Goal: Go to known website: Access a specific website the user already knows

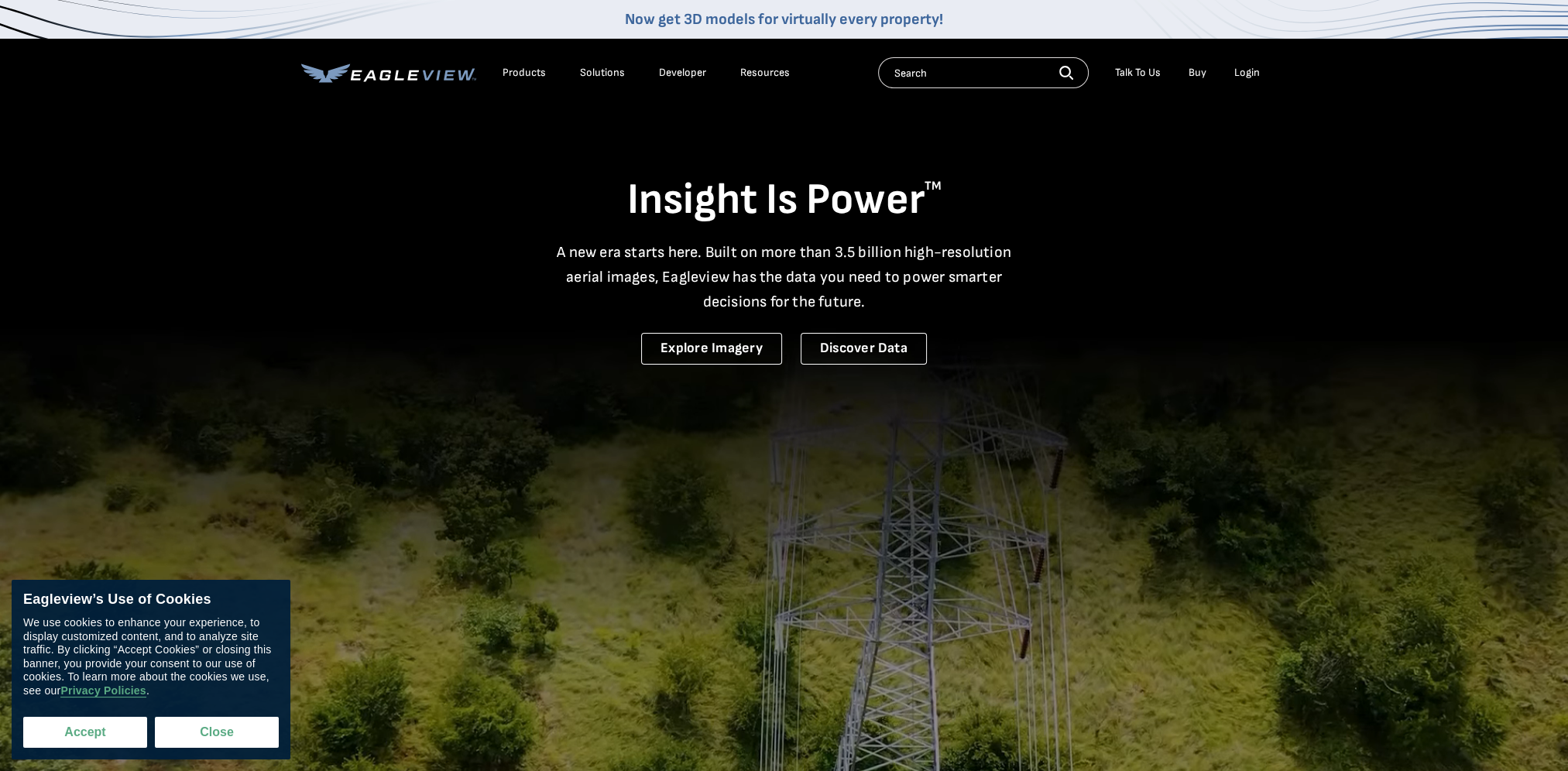
drag, startPoint x: 95, startPoint y: 732, endPoint x: 134, endPoint y: 724, distance: 39.8
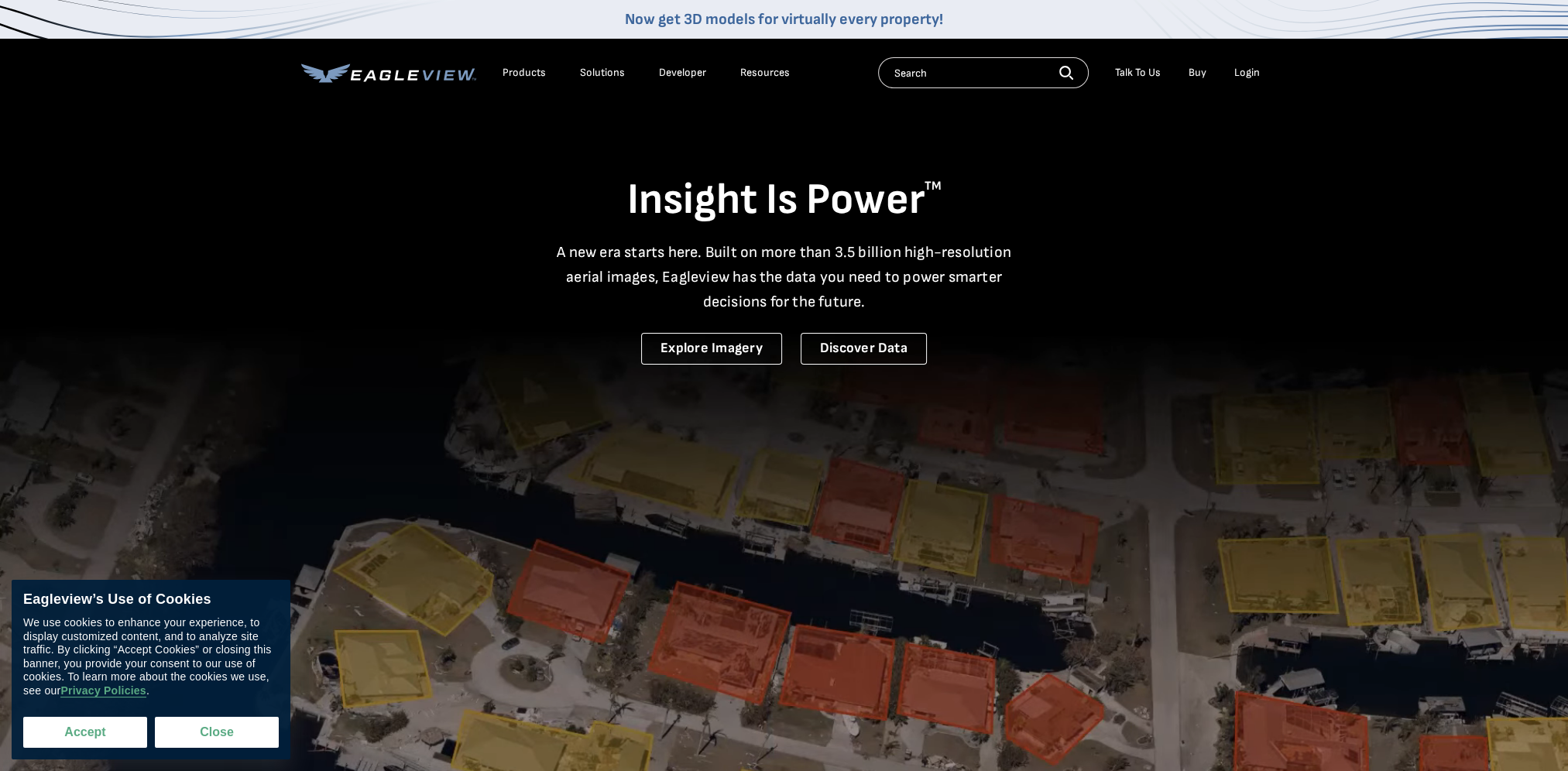
click at [95, 732] on button "Accept" at bounding box center [85, 732] width 124 height 31
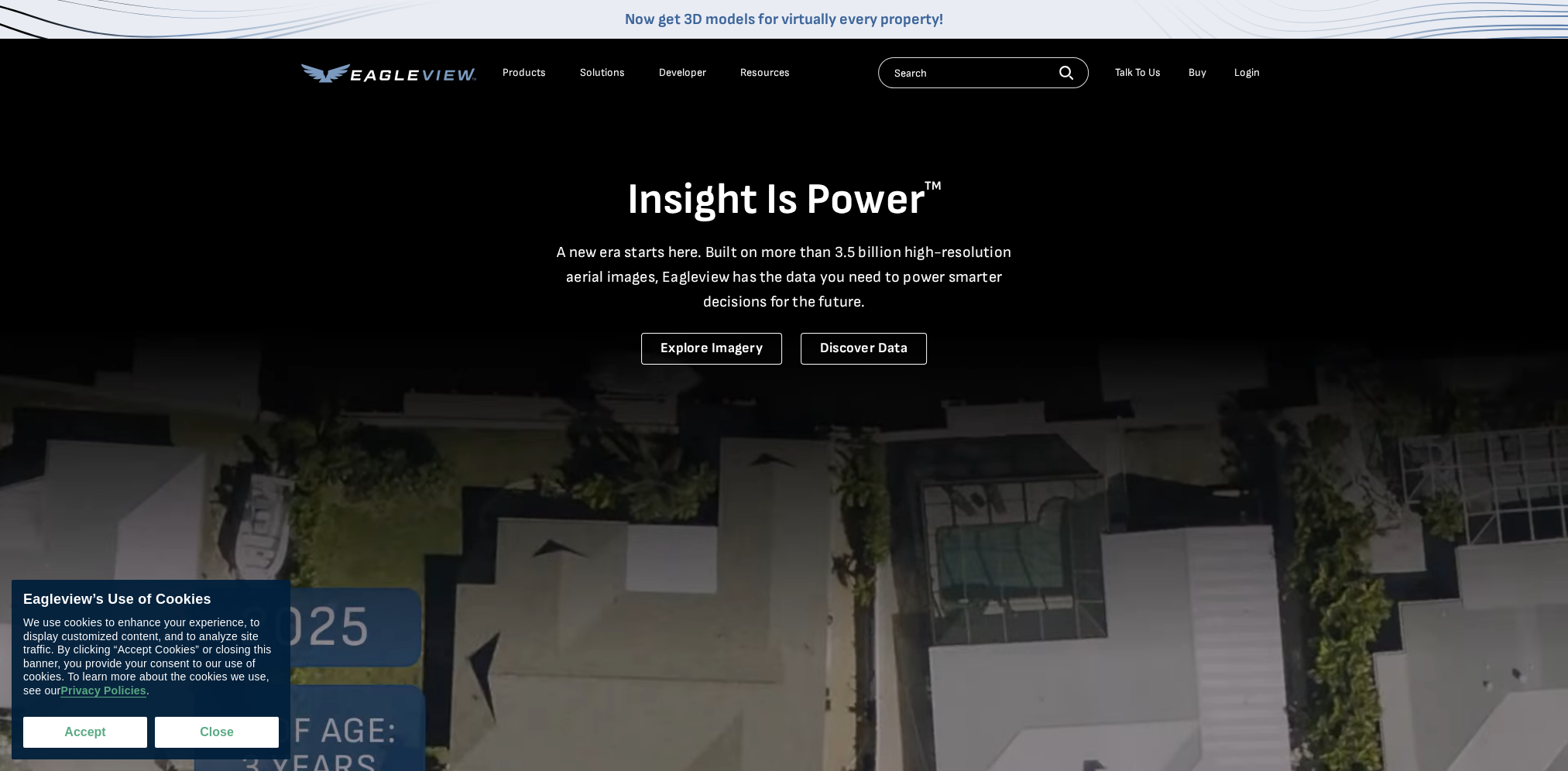
checkbox input "true"
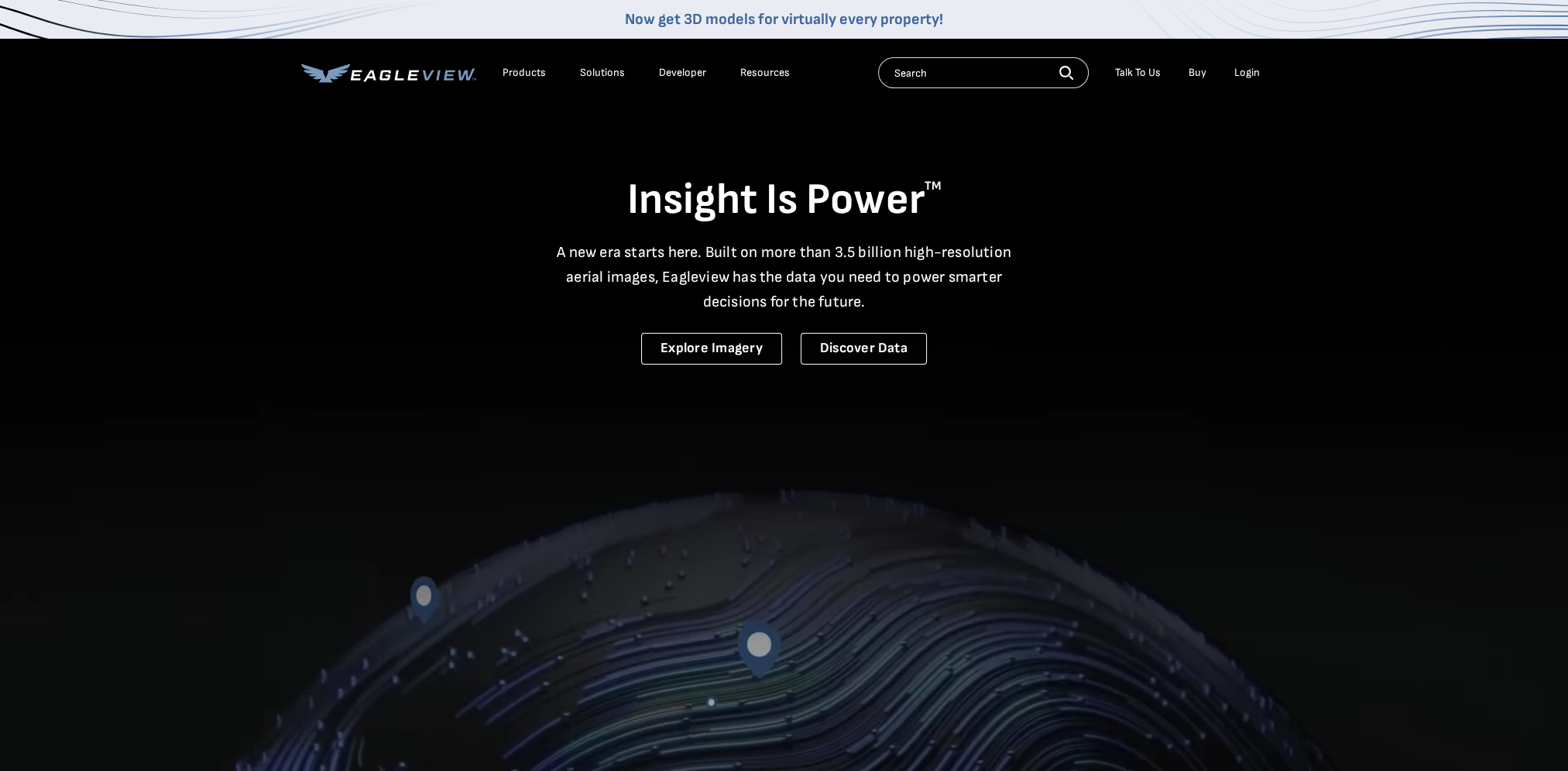
click at [1246, 74] on div "Login" at bounding box center [1247, 73] width 25 height 14
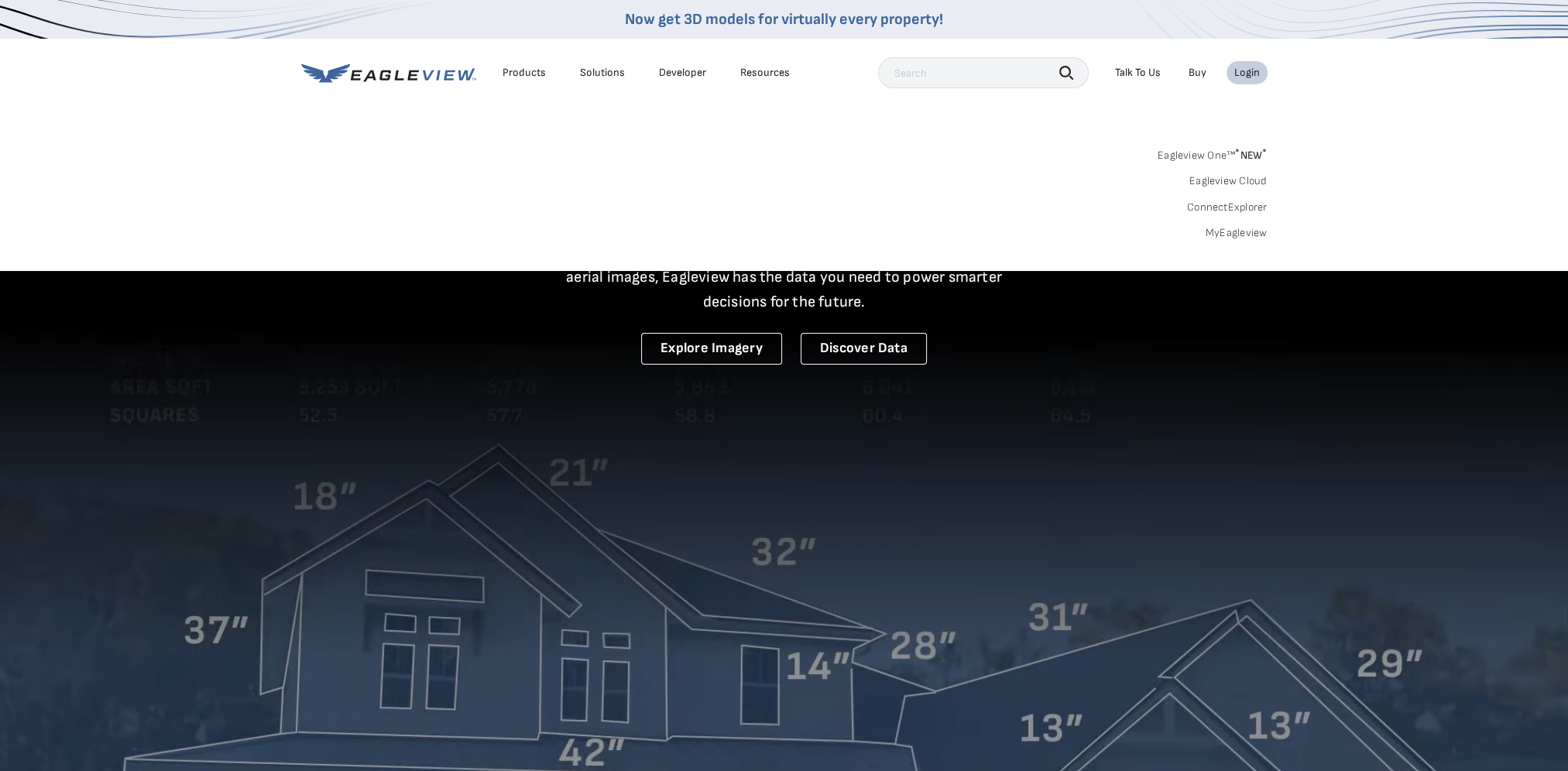
click at [1251, 62] on li "Login" at bounding box center [1247, 72] width 41 height 23
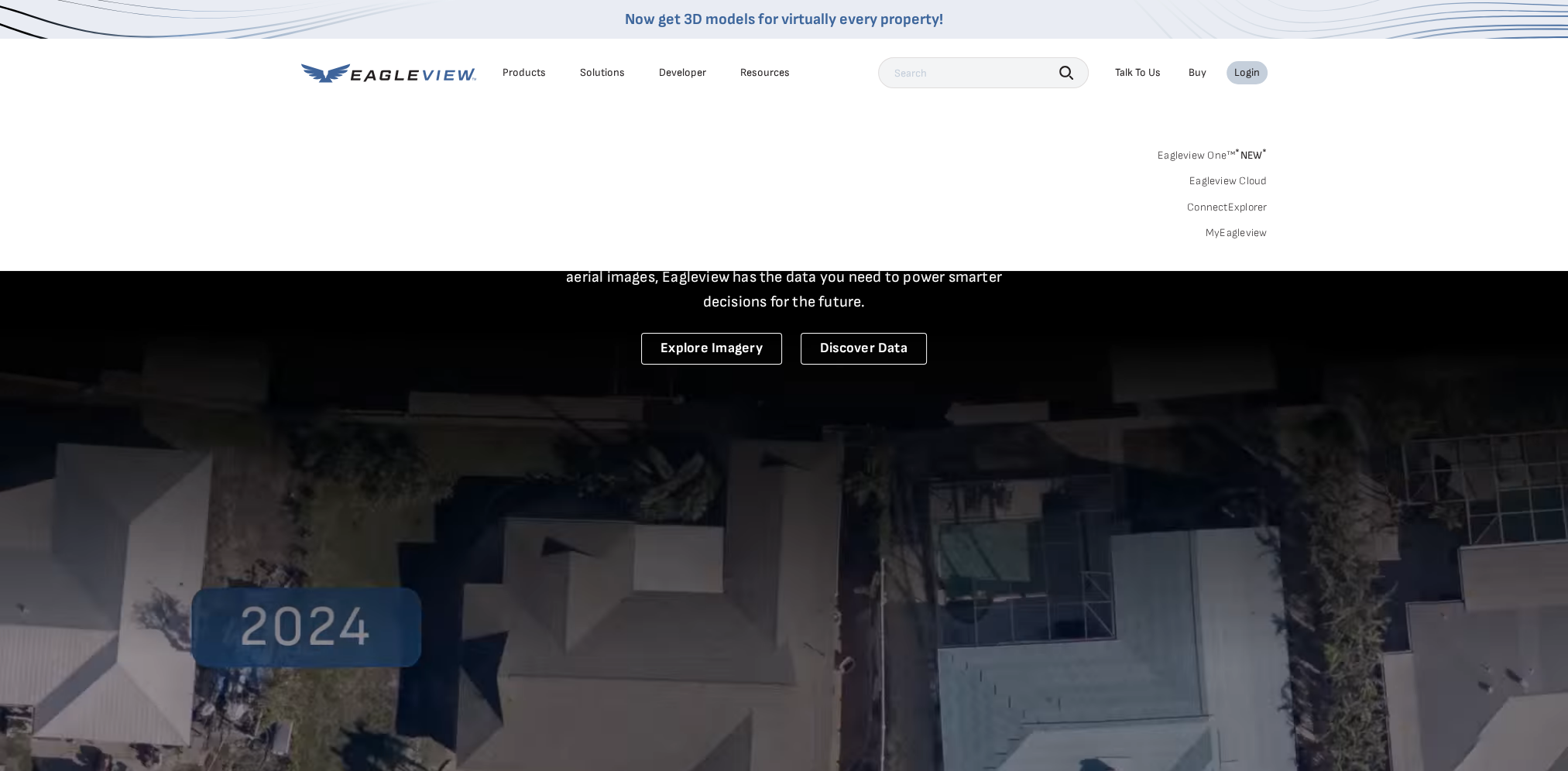
click at [1248, 73] on div "Login" at bounding box center [1247, 73] width 25 height 14
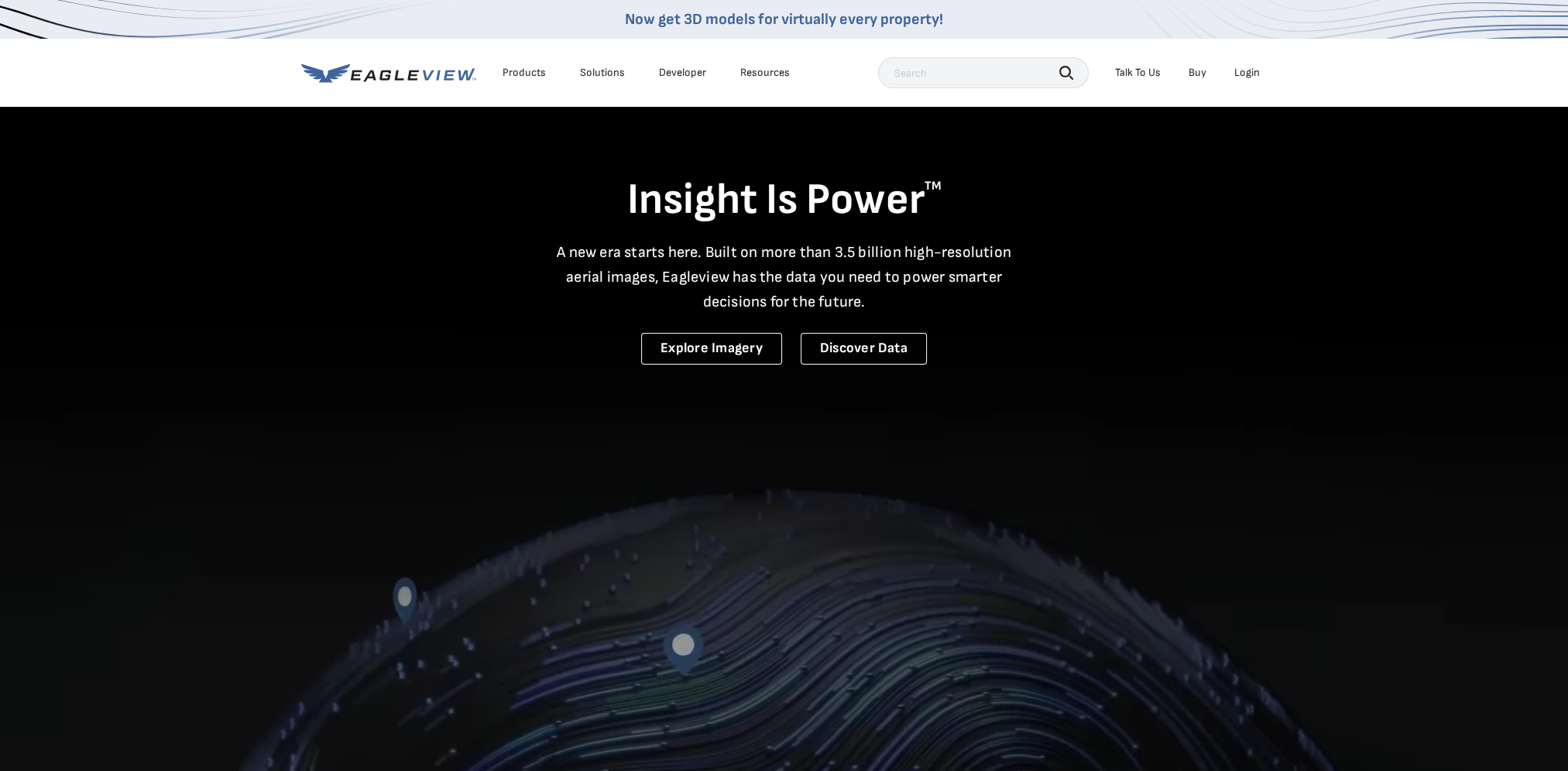
click at [1246, 81] on li "Login" at bounding box center [1247, 72] width 41 height 23
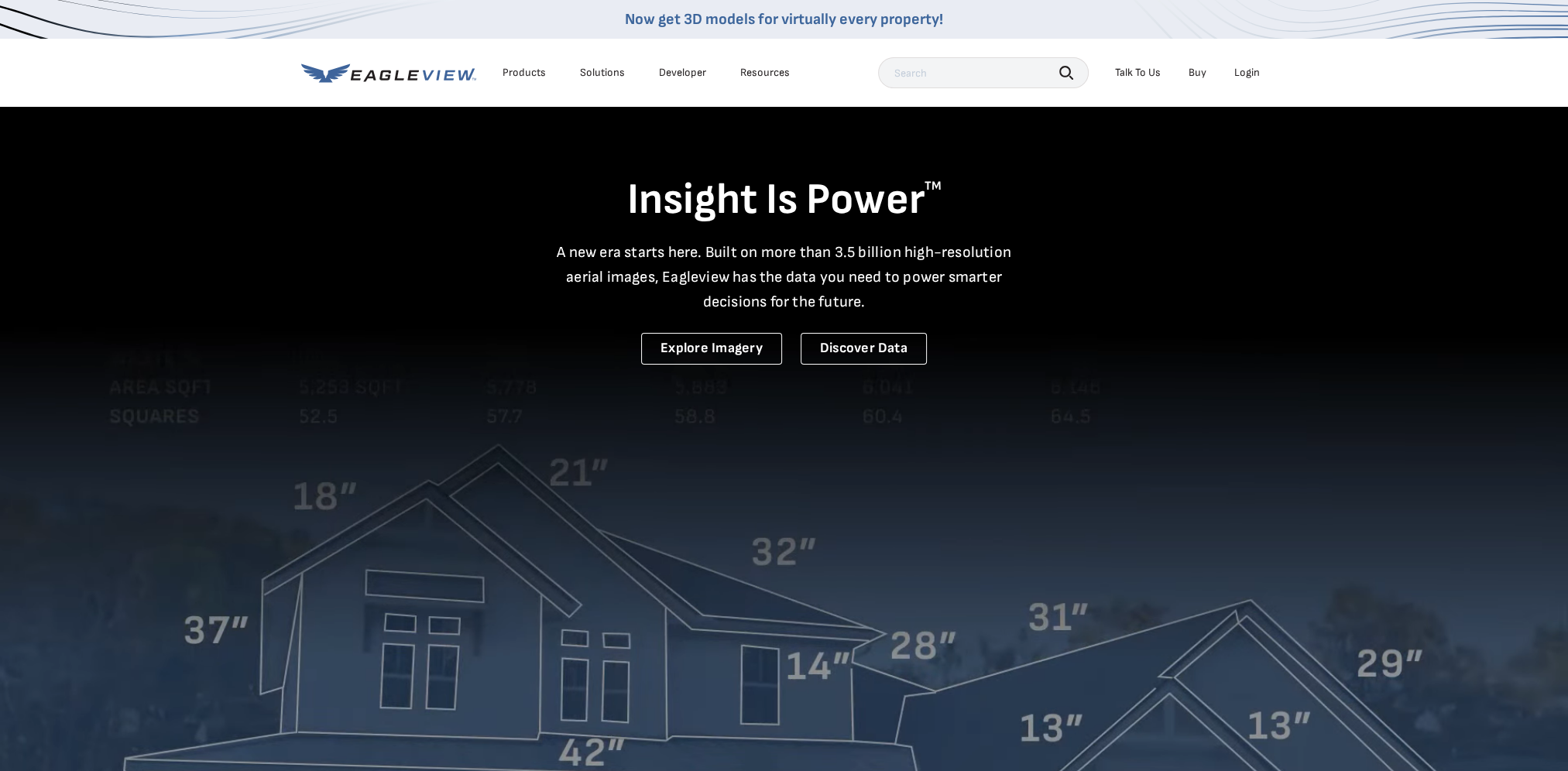
click at [1247, 73] on div "Login" at bounding box center [1247, 73] width 25 height 14
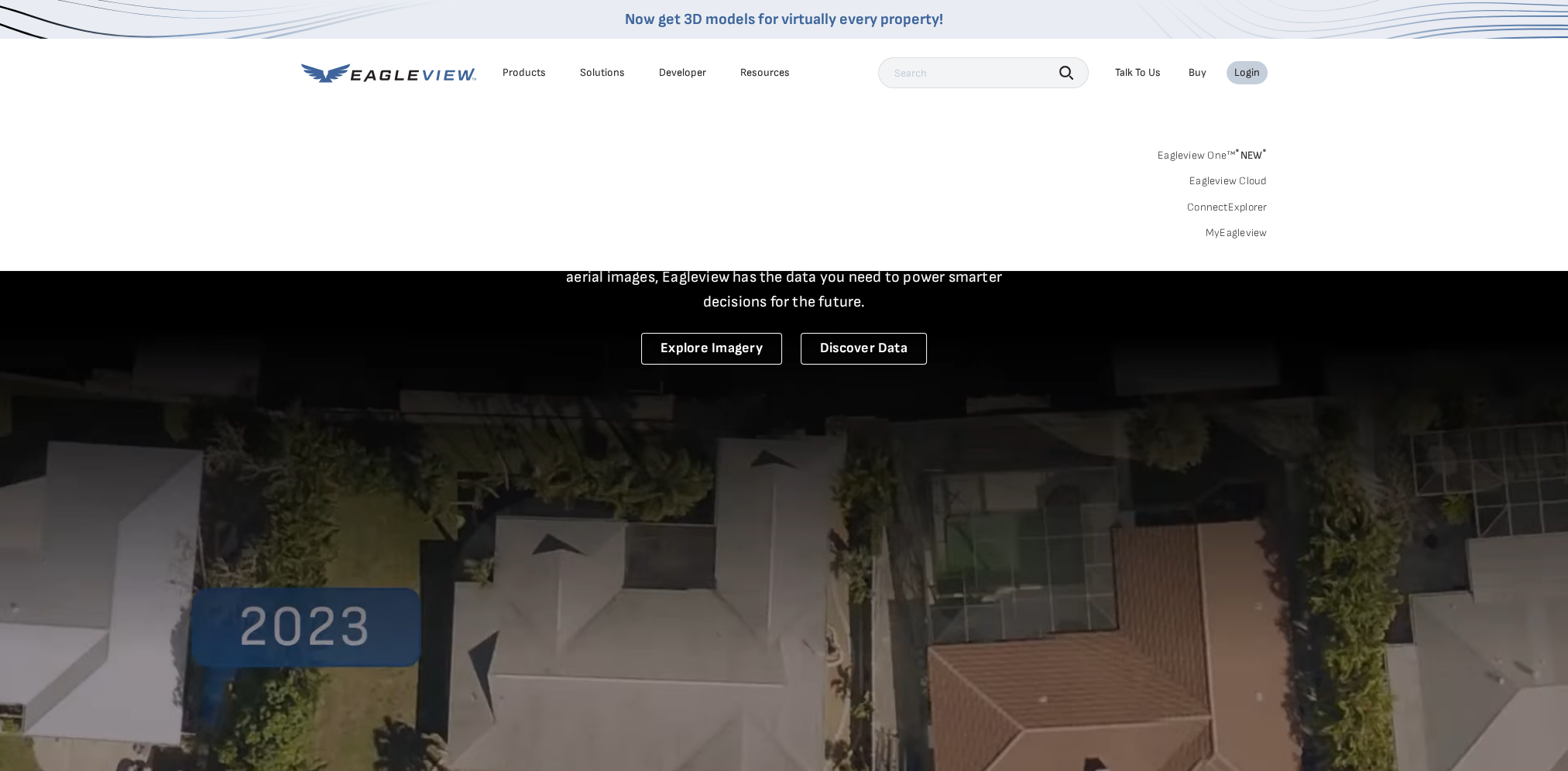
click at [1235, 154] on sup "*" at bounding box center [1238, 152] width 5 height 13
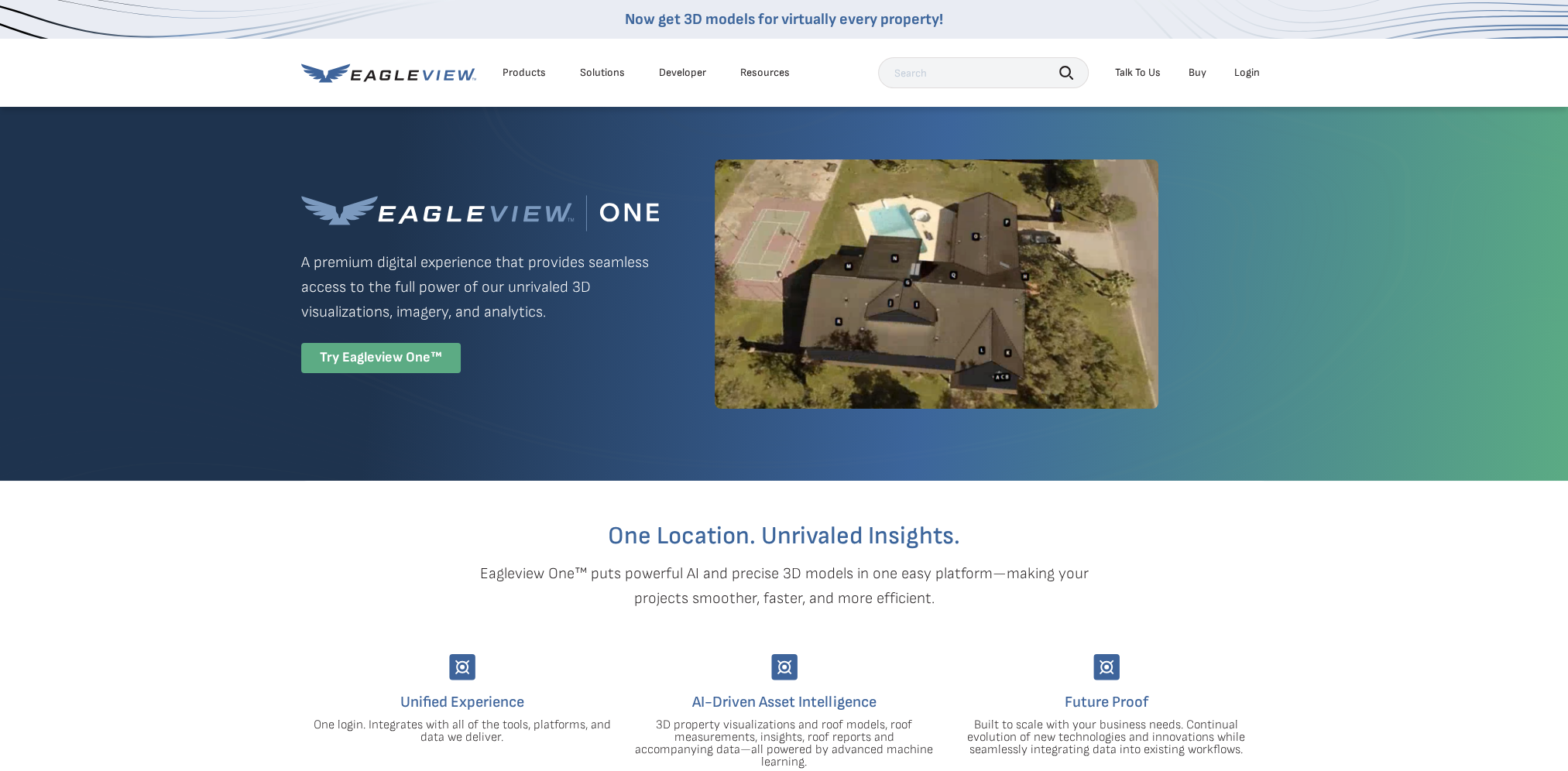
click at [421, 363] on div "Try Eagleview One™" at bounding box center [381, 358] width 160 height 30
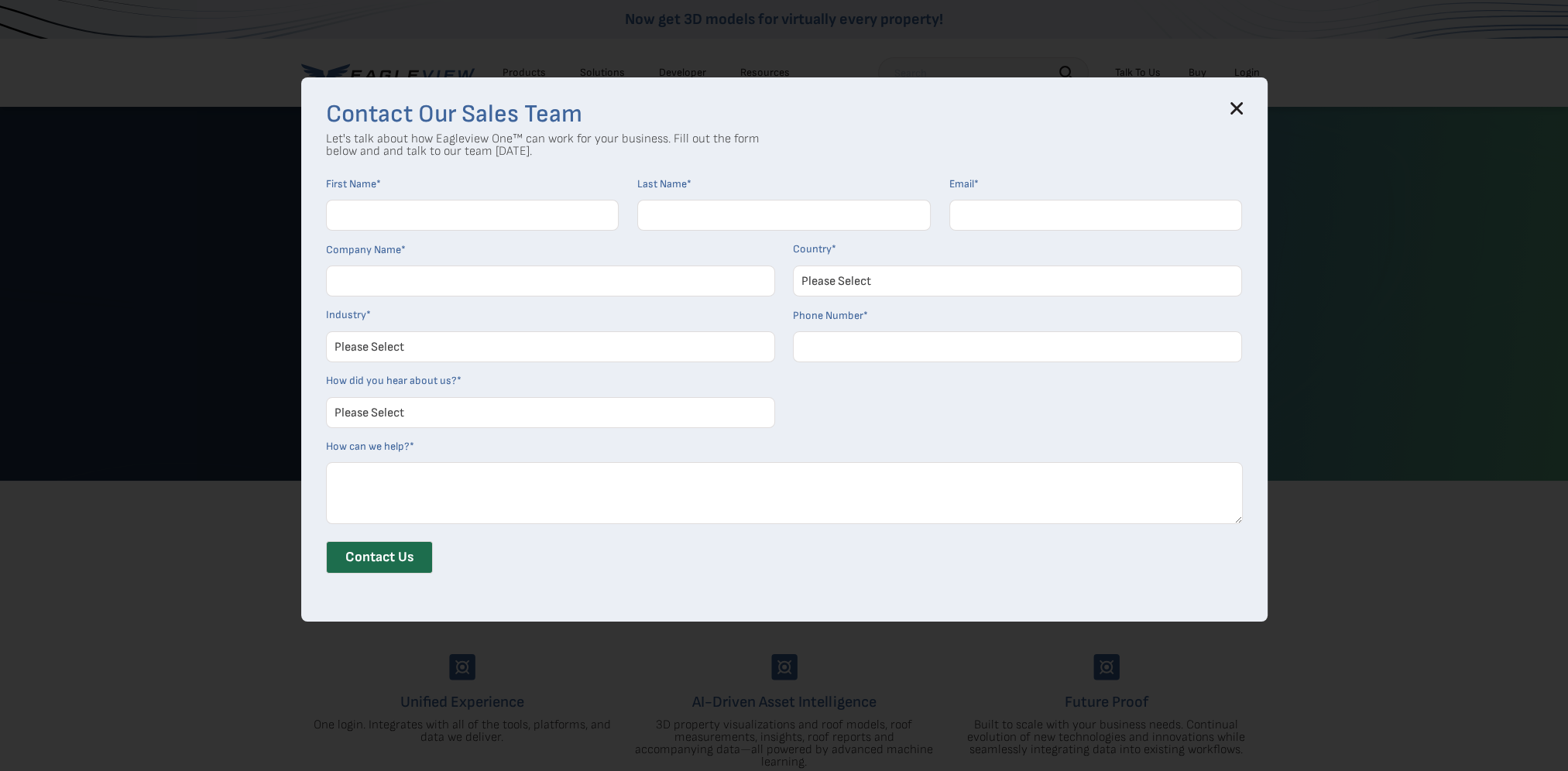
click at [1238, 100] on div "Contact Our Sales Team Let's talk about how Eagleview One™ can work for your bu…" at bounding box center [784, 349] width 967 height 544
click at [1241, 119] on h3 "Contact Our Sales Team" at bounding box center [784, 114] width 917 height 24
click at [1242, 100] on div "Contact Our Sales Team Let's talk about how Eagleview One™ can work for your bu…" at bounding box center [784, 349] width 967 height 544
click at [1236, 116] on h3 "Contact Our Sales Team" at bounding box center [784, 114] width 917 height 24
click at [1239, 115] on h3 "Contact Our Sales Team" at bounding box center [784, 114] width 917 height 24
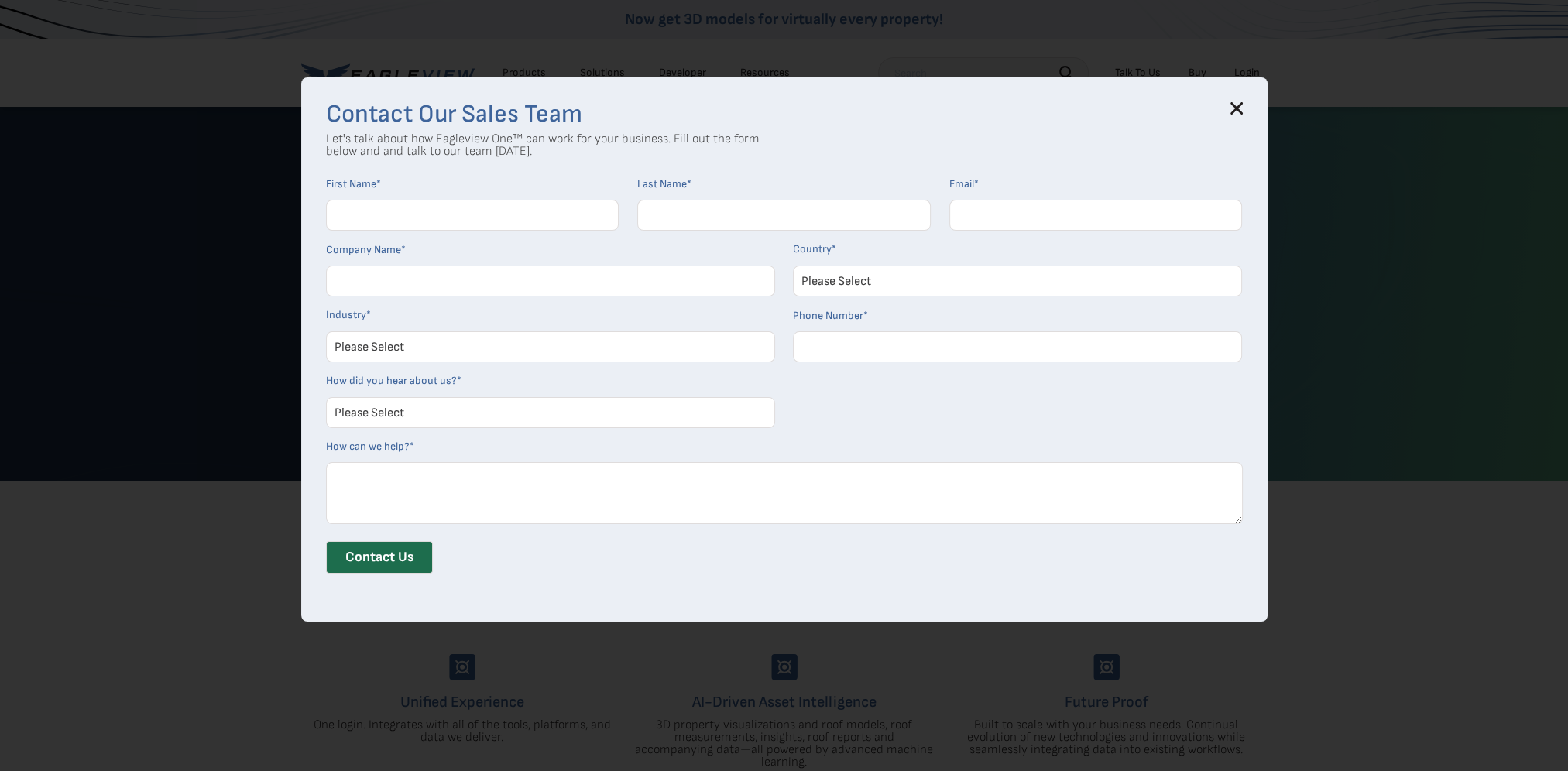
click at [1242, 109] on icon at bounding box center [1237, 108] width 13 height 13
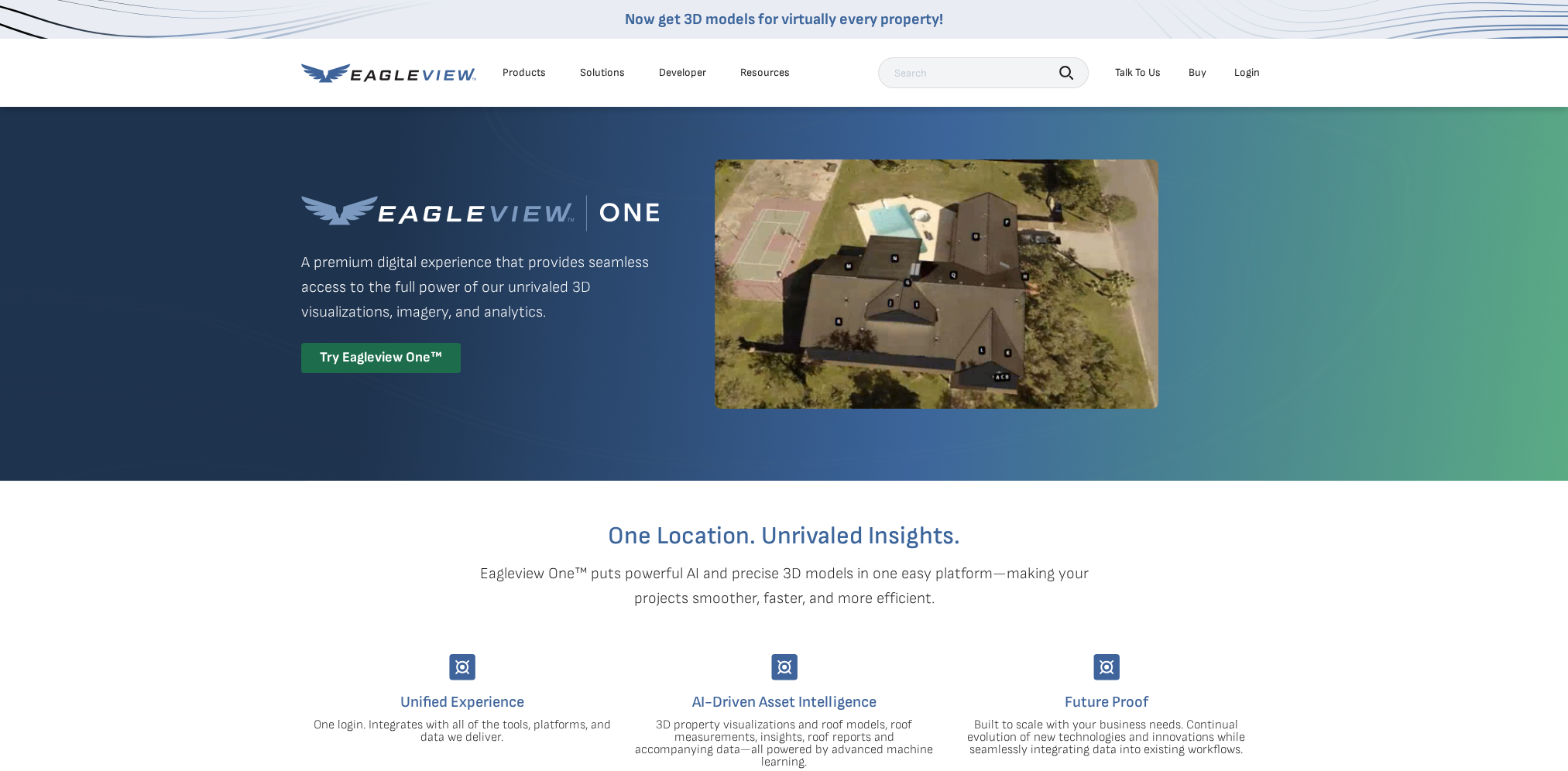
click at [1238, 84] on div "Search Talk To Us Buy Login" at bounding box center [1072, 73] width 390 height 31
click at [1242, 77] on div "Login" at bounding box center [1247, 73] width 25 height 14
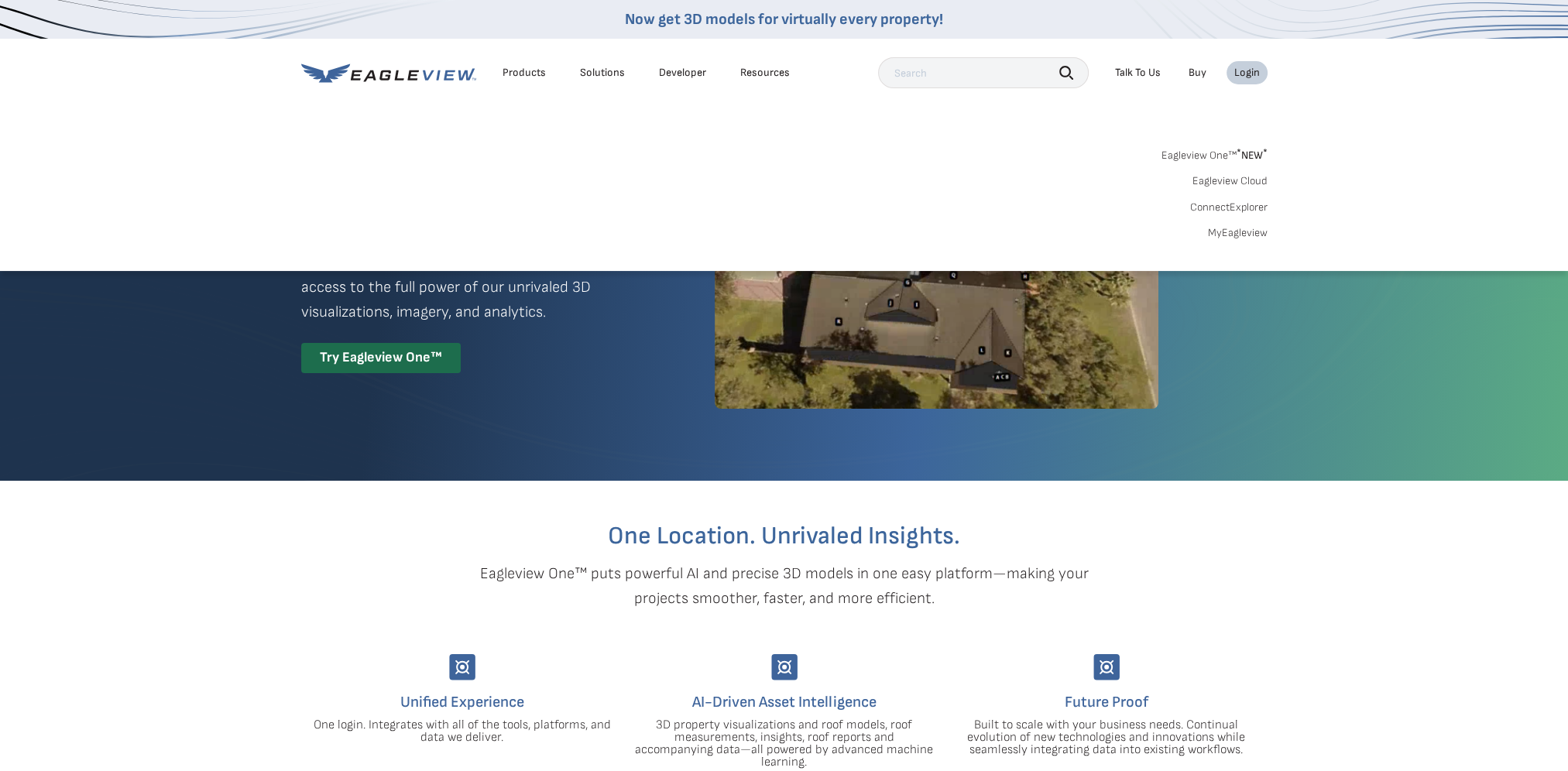
click at [1226, 233] on link "MyEagleview" at bounding box center [1237, 233] width 59 height 14
